Goal: Task Accomplishment & Management: Manage account settings

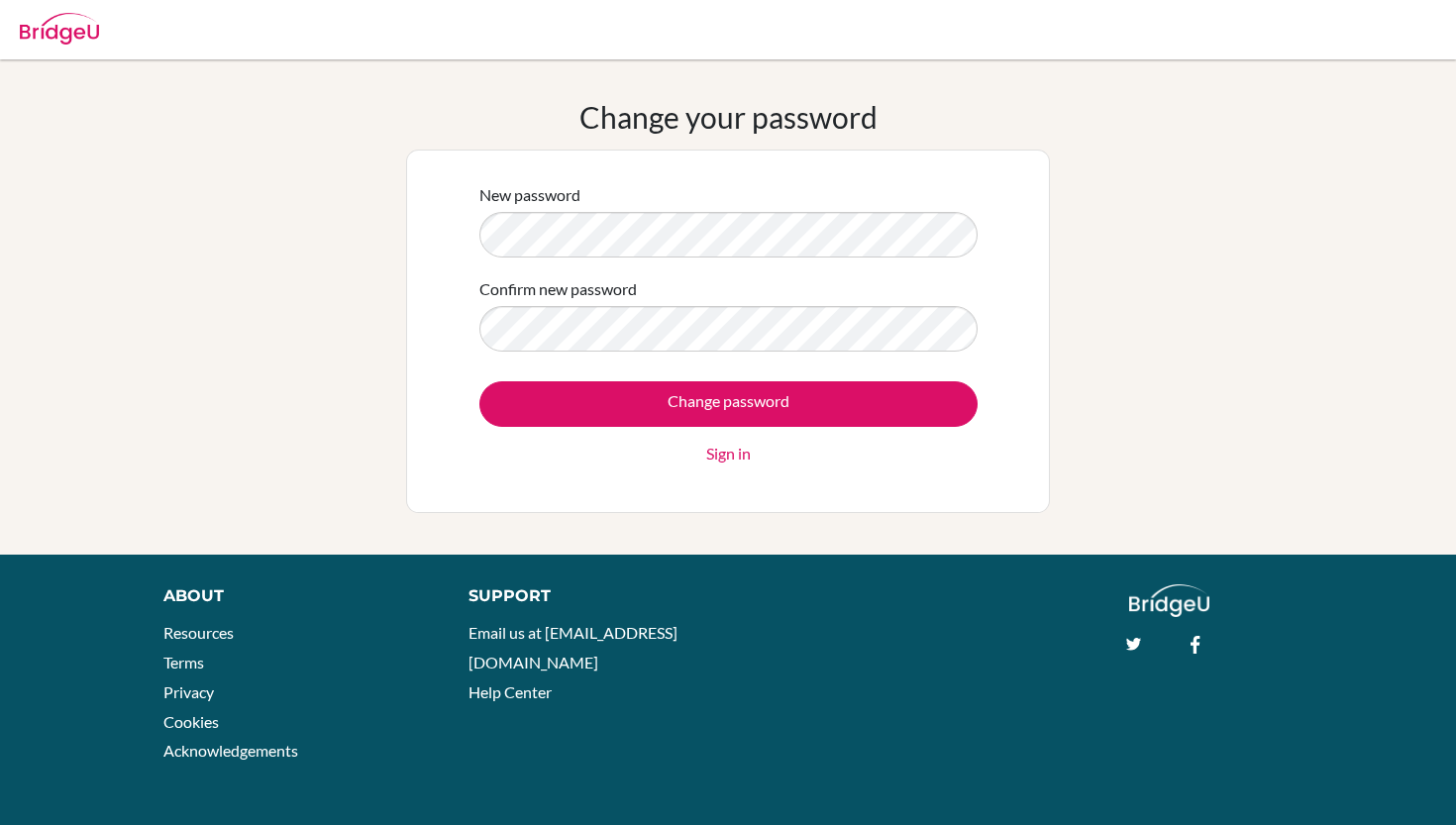
click at [736, 351] on form "New password Confirm new password Change password Sign in" at bounding box center [728, 324] width 498 height 282
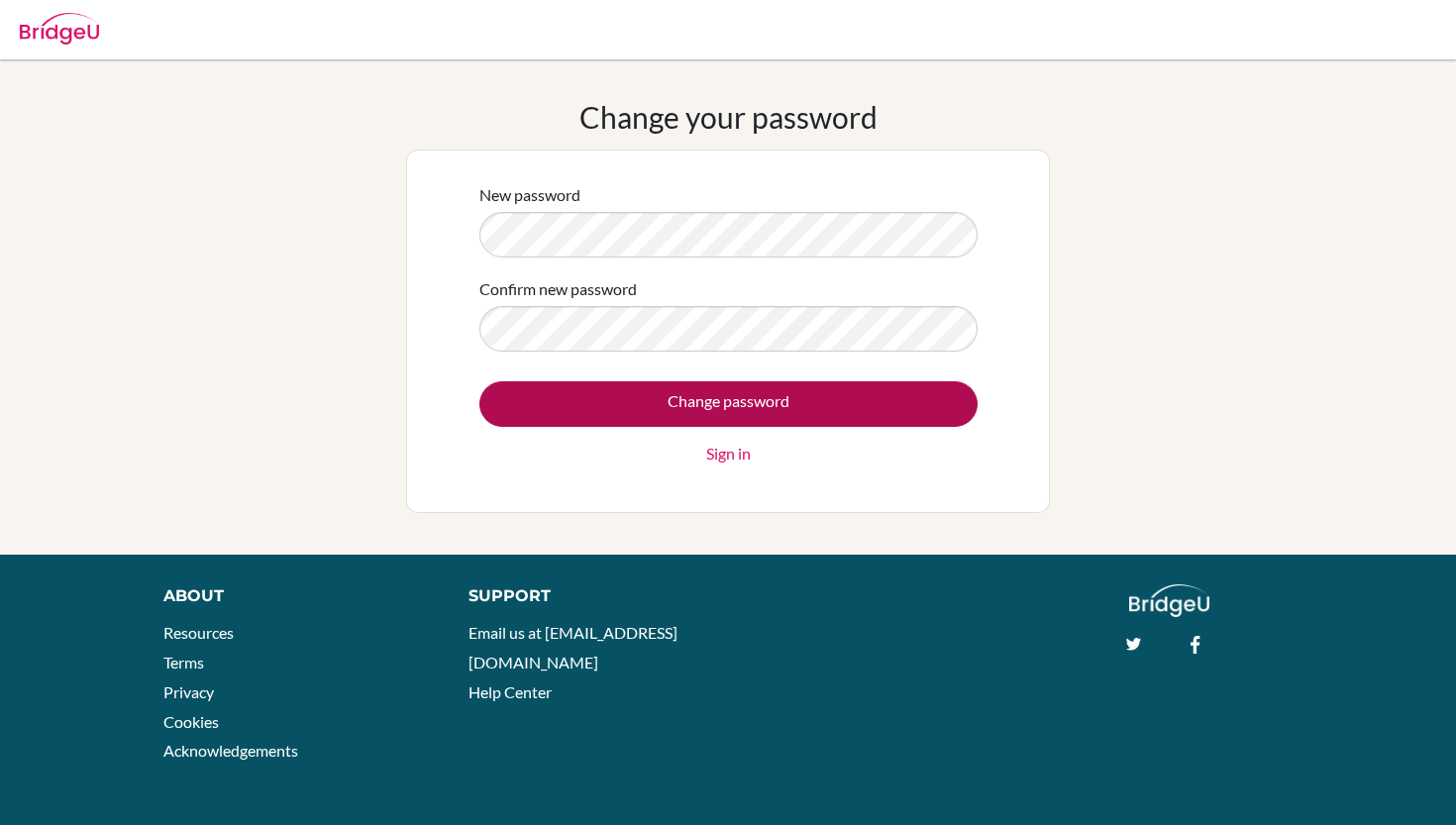
click at [753, 399] on input "Change password" at bounding box center [728, 404] width 498 height 46
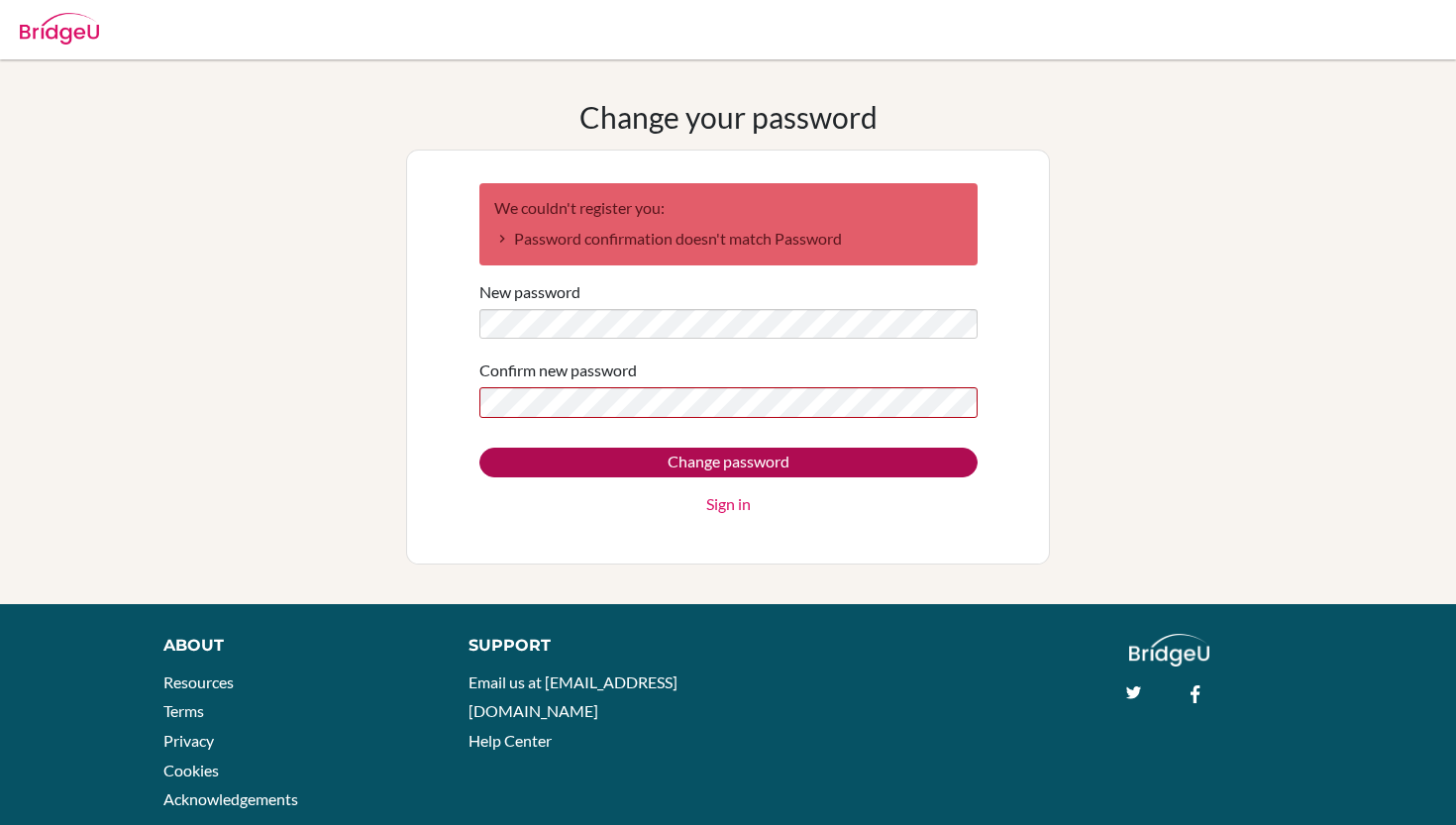
click at [782, 460] on input "Change password" at bounding box center [728, 463] width 498 height 30
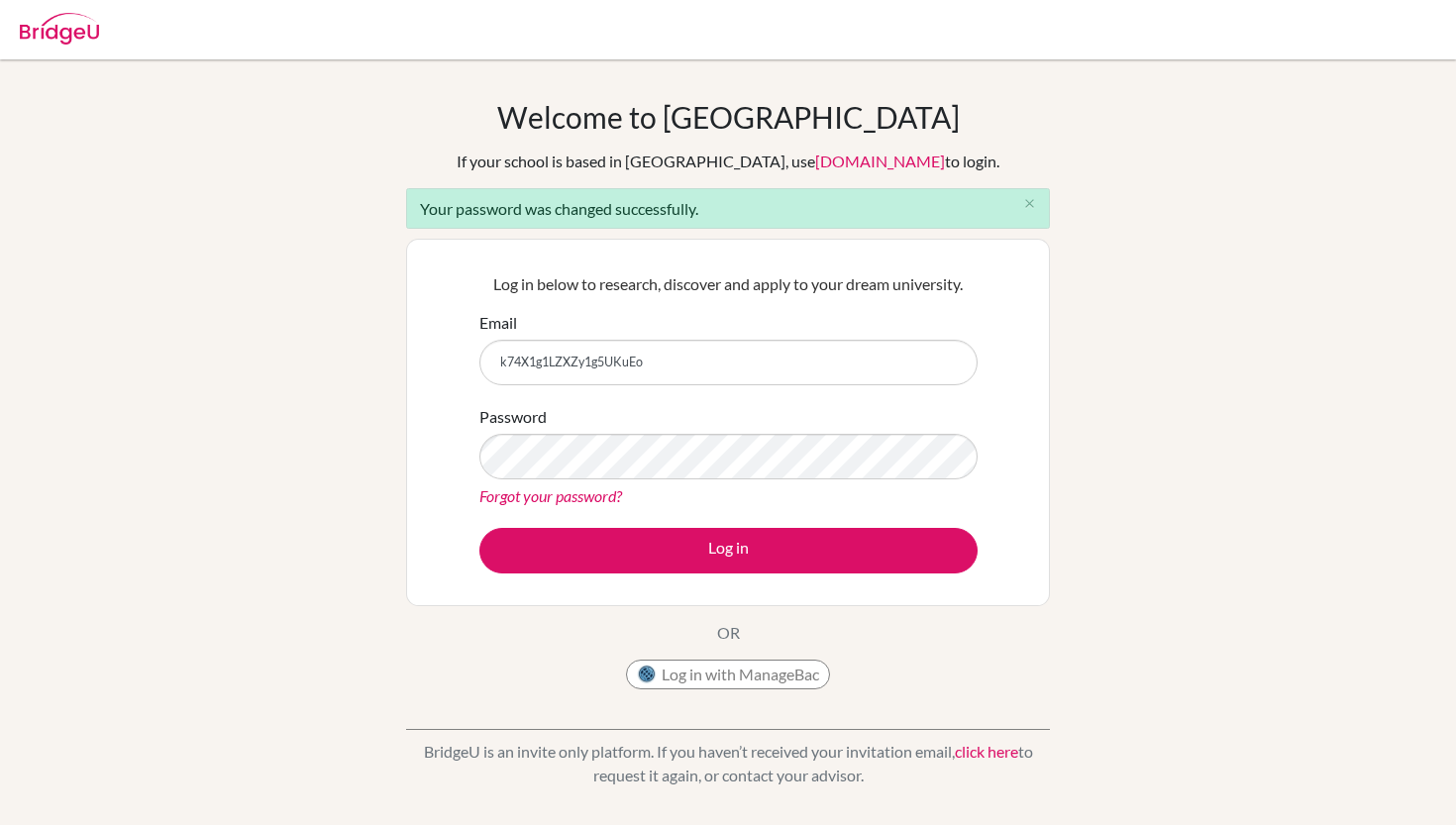
type input "k74X1g1LZXZy1g5UKuEo"
click at [728, 550] on button "Log in" at bounding box center [728, 551] width 498 height 46
drag, startPoint x: 726, startPoint y: 365, endPoint x: 660, endPoint y: 357, distance: 66.5
click at [661, 358] on input "k74X1g1LZXZy1g5UKuEo" at bounding box center [728, 363] width 498 height 46
type input "S"
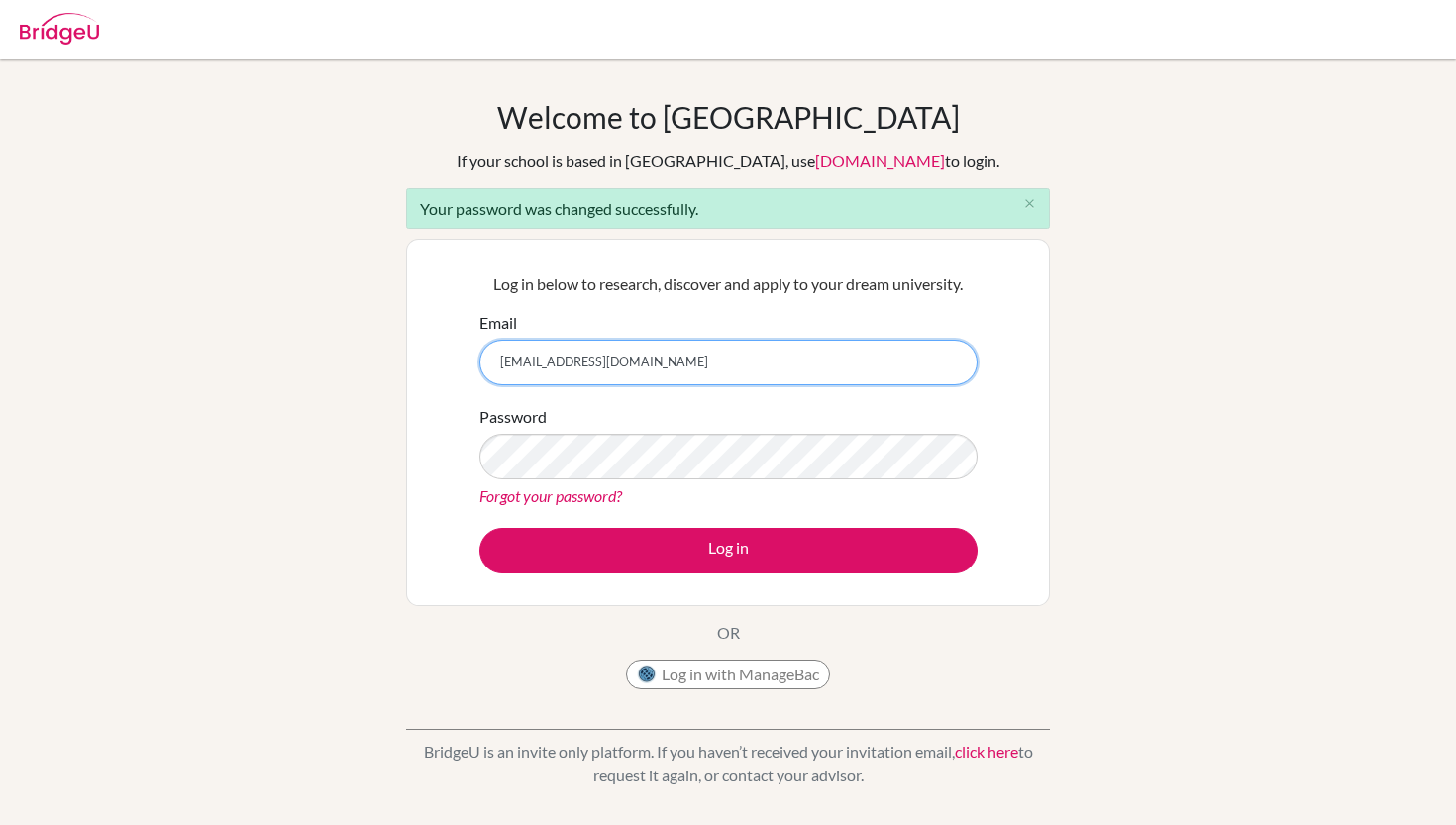
type input "sarvikha.ravi@gmail.com"
click at [646, 501] on div "Forgot your password?" at bounding box center [728, 496] width 498 height 24
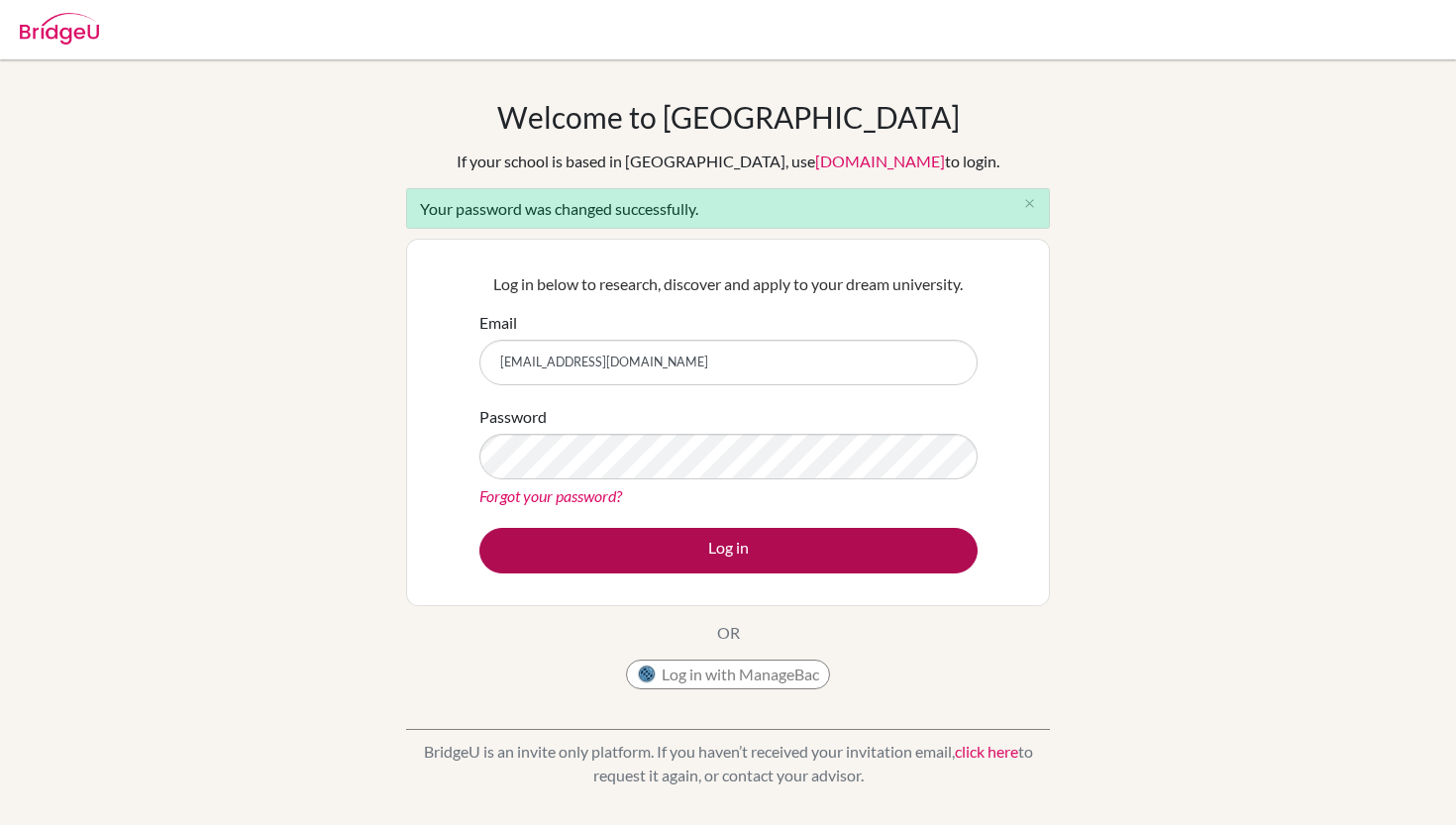
click at [671, 531] on button "Log in" at bounding box center [728, 551] width 498 height 46
